Goal: Transaction & Acquisition: Purchase product/service

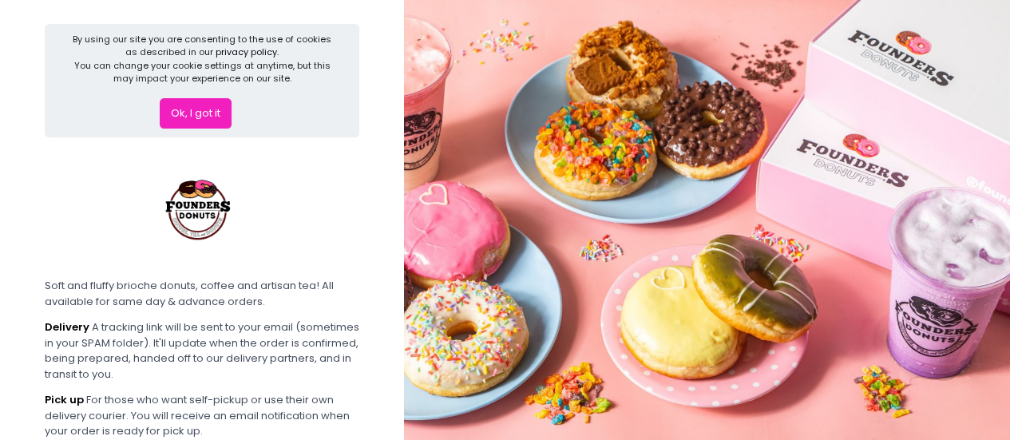
click at [212, 105] on button "Ok, I got it" at bounding box center [196, 113] width 72 height 30
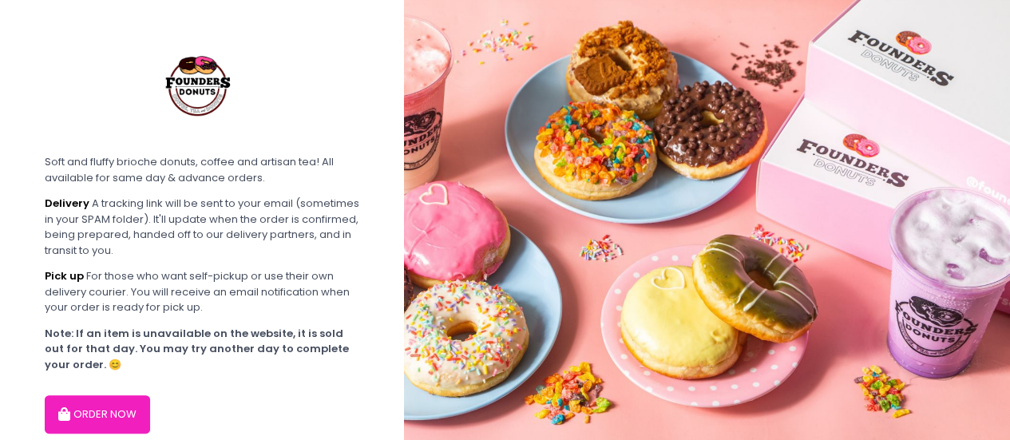
click at [127, 408] on button "ORDER NOW" at bounding box center [97, 414] width 105 height 38
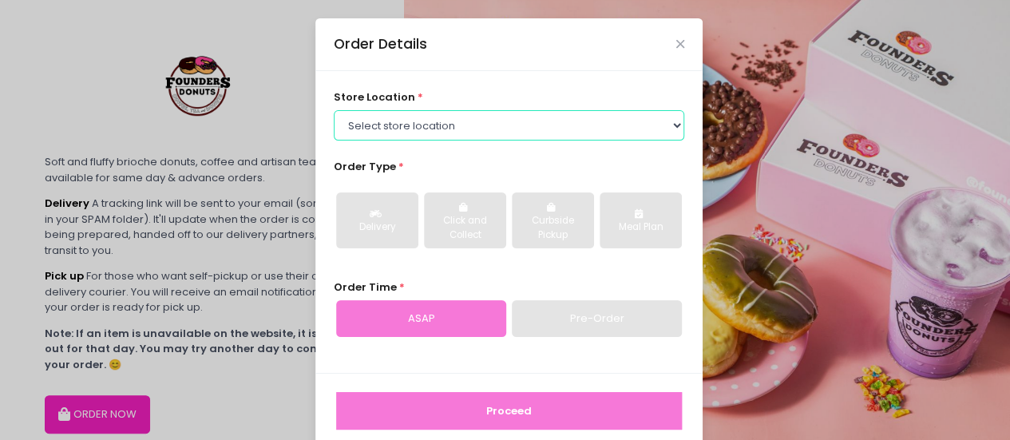
click at [458, 137] on select "Select store location Founders Donuts - [PERSON_NAME] Founders Donuts - [GEOGRA…" at bounding box center [509, 125] width 351 height 30
select select "61a2022e41b39c710272d16a"
click at [334, 110] on select "Select store location Founders Donuts - [PERSON_NAME] Founders Donuts - [GEOGRA…" at bounding box center [509, 125] width 351 height 30
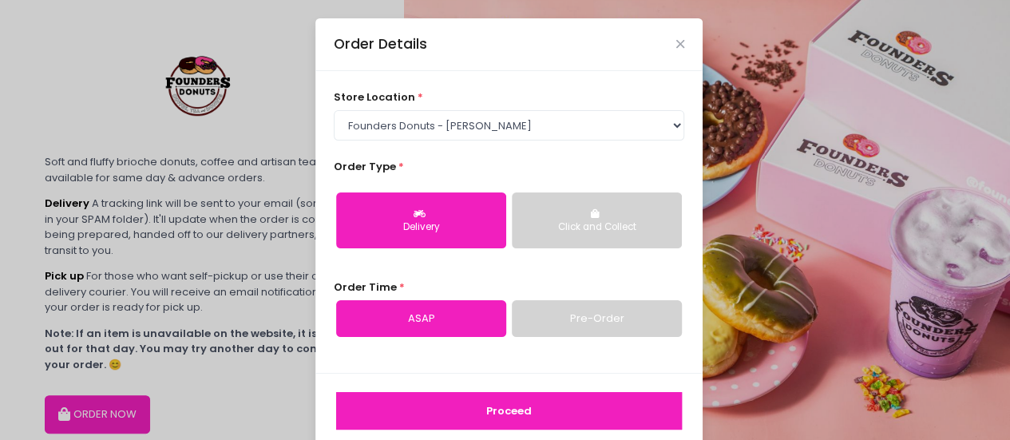
click at [624, 216] on button "Click and Collect" at bounding box center [597, 220] width 170 height 56
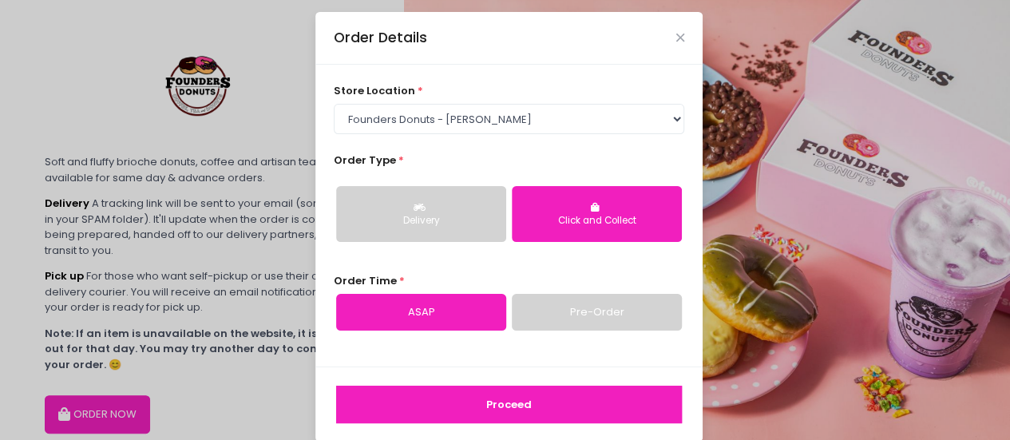
scroll to position [25, 0]
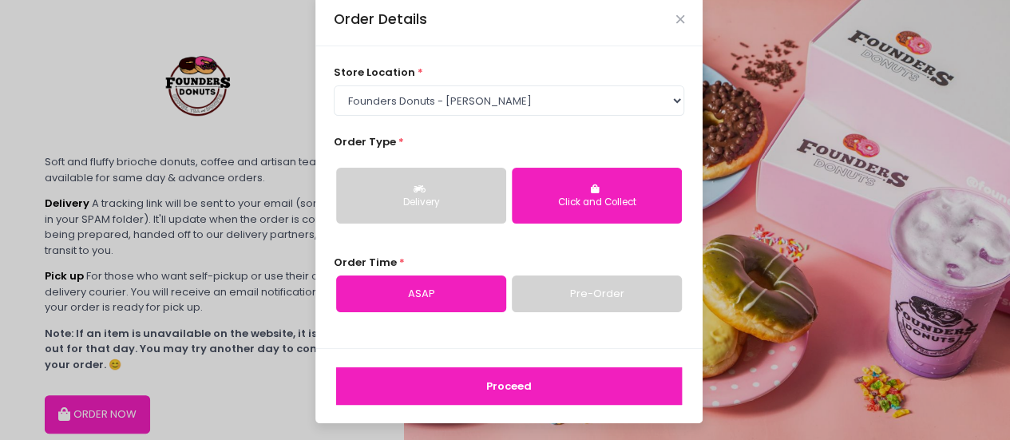
click at [585, 285] on link "Pre-Order" at bounding box center [597, 294] width 170 height 37
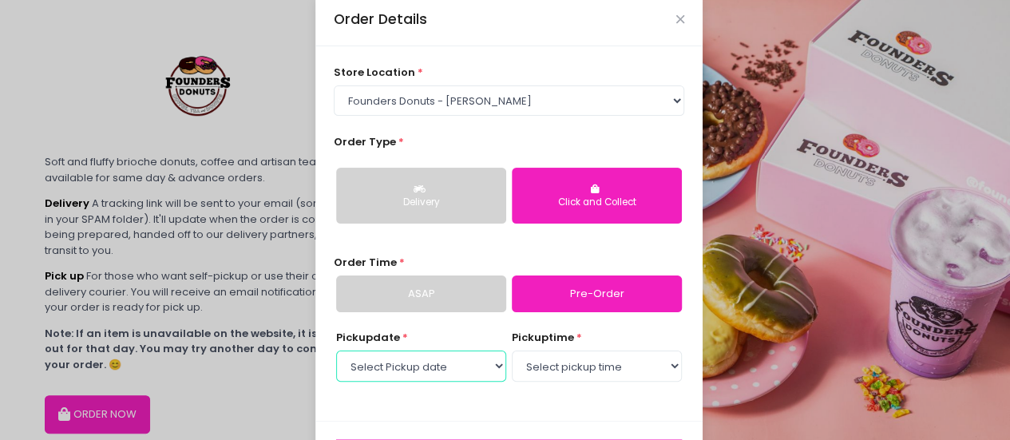
click at [470, 360] on select "Select Pickup date [DATE] [DATE] [DATE] [DATE] [DATE] [DATE] [DATE] [DATE] [DAT…" at bounding box center [421, 366] width 170 height 30
select select "[DATE]"
click at [336, 351] on select "Select Pickup date [DATE] [DATE] [DATE] [DATE] [DATE] [DATE] [DATE] [DATE] [DAT…" at bounding box center [421, 366] width 170 height 30
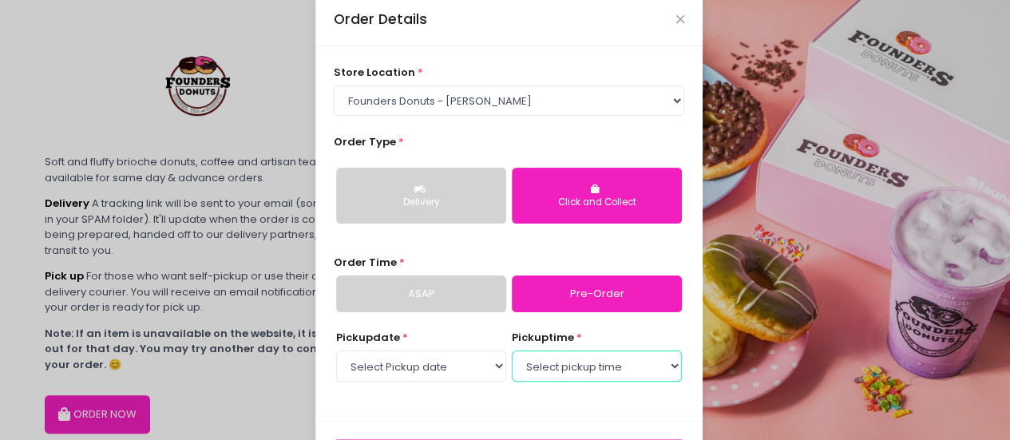
click at [546, 365] on select "Select pickup time 07:00 AM - 07:30 AM 07:30 AM - 08:00 AM 08:00 AM - 08:30 AM …" at bounding box center [597, 366] width 170 height 30
select select "07:00"
click at [512, 351] on select "Select pickup time 07:00 AM - 07:30 AM 07:30 AM - 08:00 AM 08:00 AM - 08:30 AM …" at bounding box center [597, 366] width 170 height 30
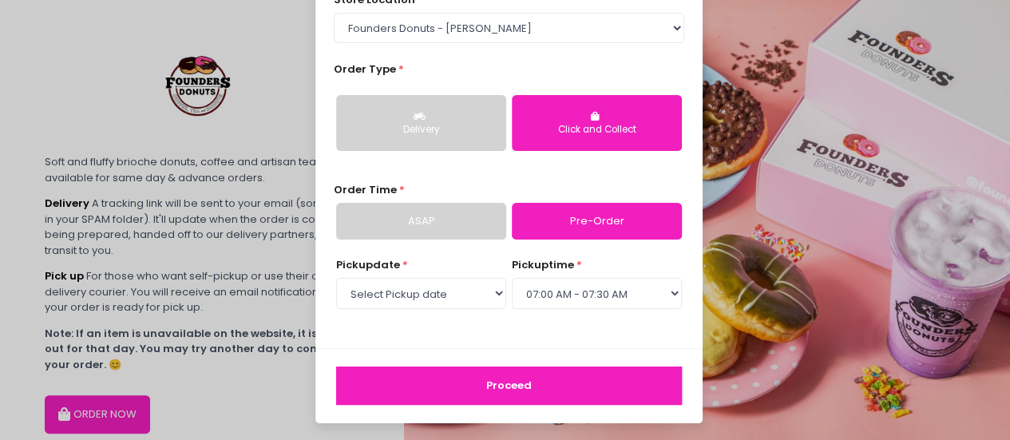
click at [519, 380] on button "Proceed" at bounding box center [509, 386] width 346 height 38
